Goal: Check status: Check status

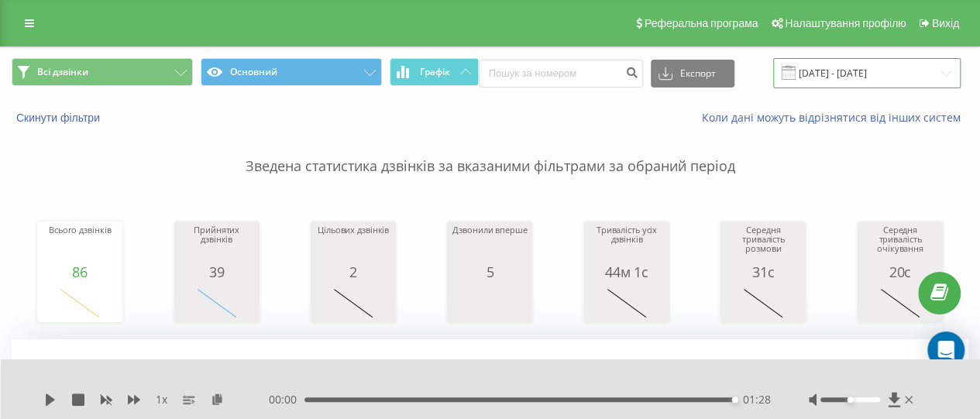
click at [833, 63] on input "[DATE] - [DATE]" at bounding box center [866, 73] width 187 height 30
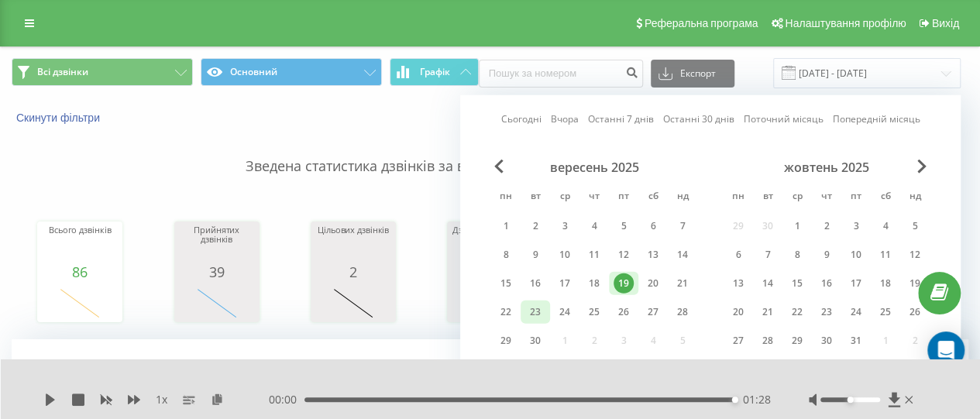
click at [529, 312] on div "23" at bounding box center [535, 312] width 20 height 20
click at [535, 315] on div "23" at bounding box center [535, 312] width 20 height 20
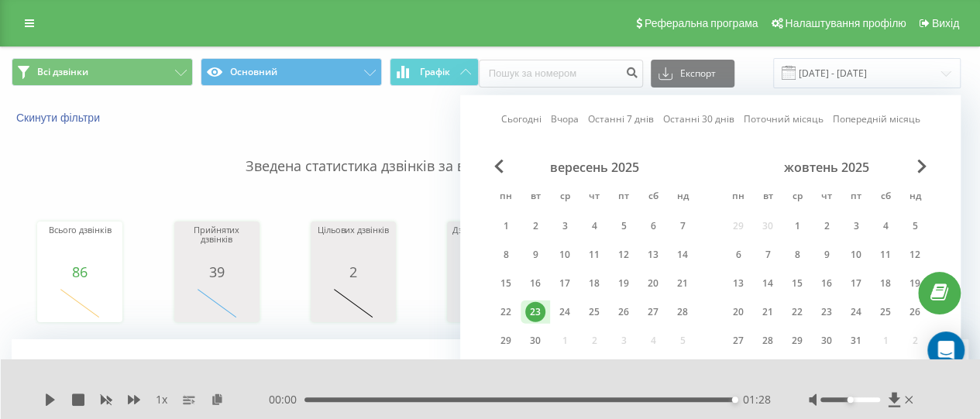
click at [535, 315] on div "23" at bounding box center [535, 312] width 20 height 20
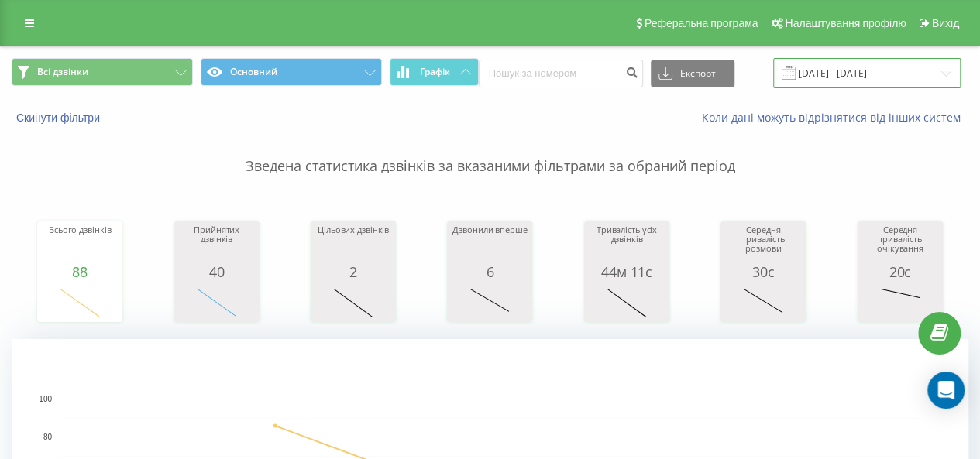
click at [854, 70] on input "[DATE] - [DATE]" at bounding box center [866, 73] width 187 height 30
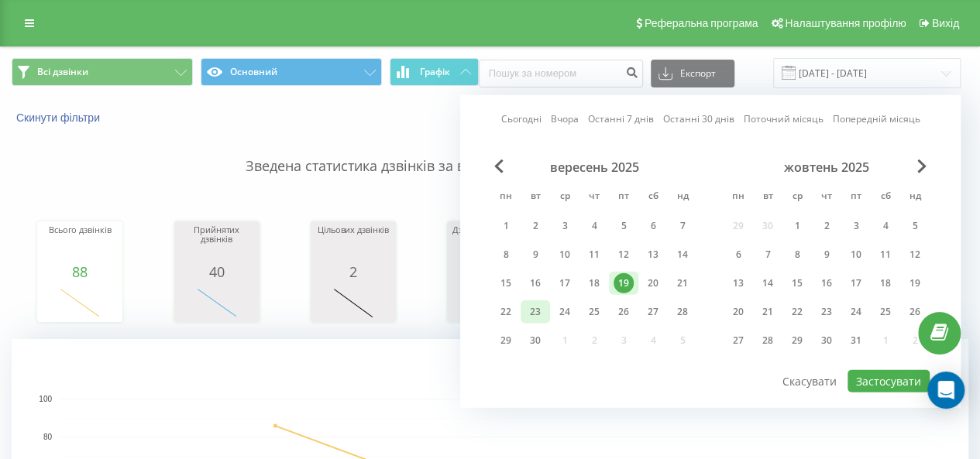
click at [539, 317] on div "23" at bounding box center [535, 312] width 20 height 20
click at [875, 382] on button "Застосувати" at bounding box center [888, 381] width 82 height 22
type input "[DATE] - [DATE]"
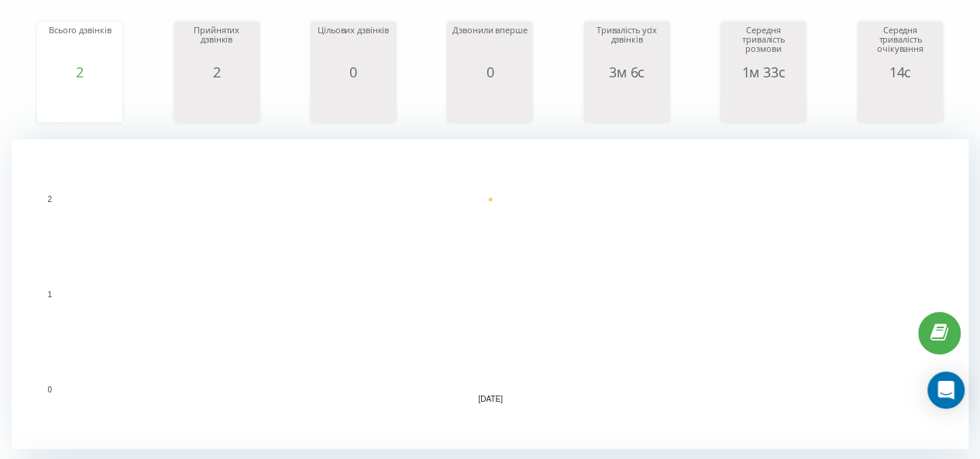
scroll to position [200, 0]
